Goal: Task Accomplishment & Management: Manage account settings

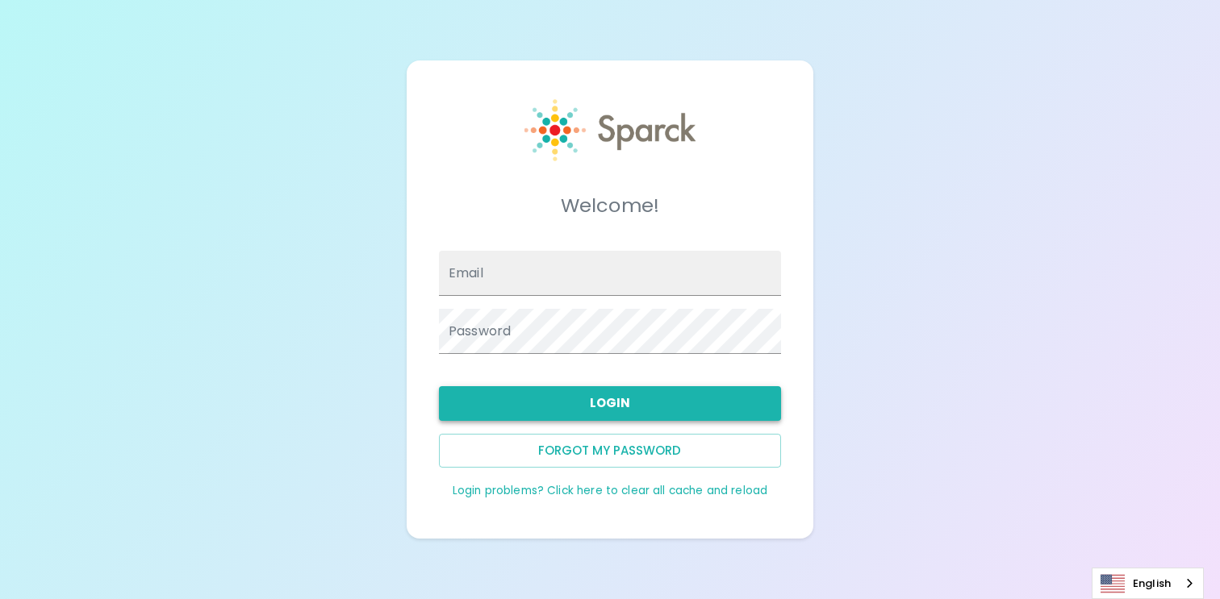
type input "[EMAIL_ADDRESS][DOMAIN_NAME]"
click at [499, 400] on button "Login" at bounding box center [610, 403] width 342 height 34
